Goal: Check status: Check status

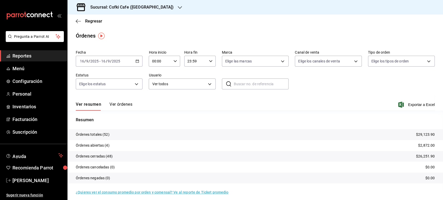
click at [142, 8] on h3 "Sucursal: Cofki Cafe ([GEOGRAPHIC_DATA])" at bounding box center [129, 7] width 87 height 6
click at [114, 21] on span "Cofki Kid-Friendly Café (MTY)" at bounding box center [96, 22] width 48 height 5
click at [118, 105] on button "Ver órdenes" at bounding box center [120, 106] width 23 height 9
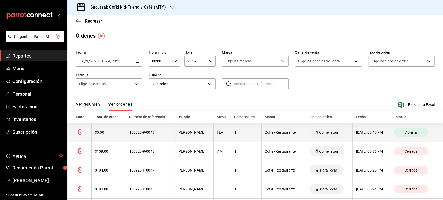
scroll to position [29, 0]
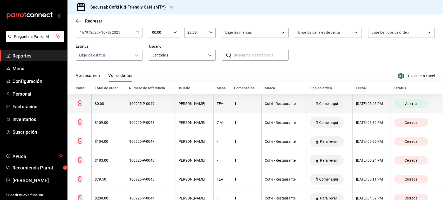
click at [118, 105] on div "$0.00" at bounding box center [109, 104] width 28 height 4
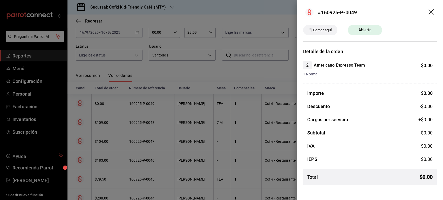
click at [432, 11] on icon "drag" at bounding box center [430, 11] width 5 height 5
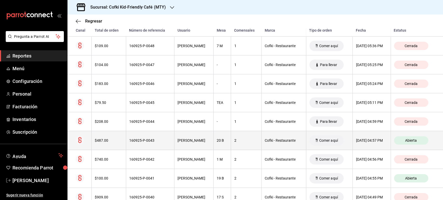
scroll to position [0, 0]
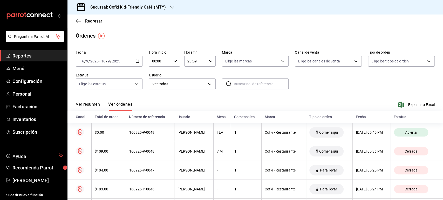
click at [95, 103] on button "Ver resumen" at bounding box center [88, 106] width 24 height 9
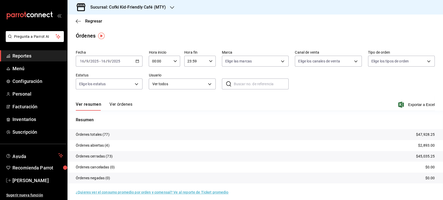
click at [117, 56] on div "[DATE] [DATE] - [DATE] [DATE]" at bounding box center [109, 61] width 67 height 11
click at [84, 113] on span "Mes actual" at bounding box center [100, 111] width 40 height 5
click at [160, 4] on h3 "Sucursal: Cofki Kid-Friendly Café (MTY)" at bounding box center [126, 7] width 80 height 6
click at [122, 31] on div "Cofki Cafe ([GEOGRAPHIC_DATA])" at bounding box center [106, 34] width 78 height 12
